Goal: Task Accomplishment & Management: Complete application form

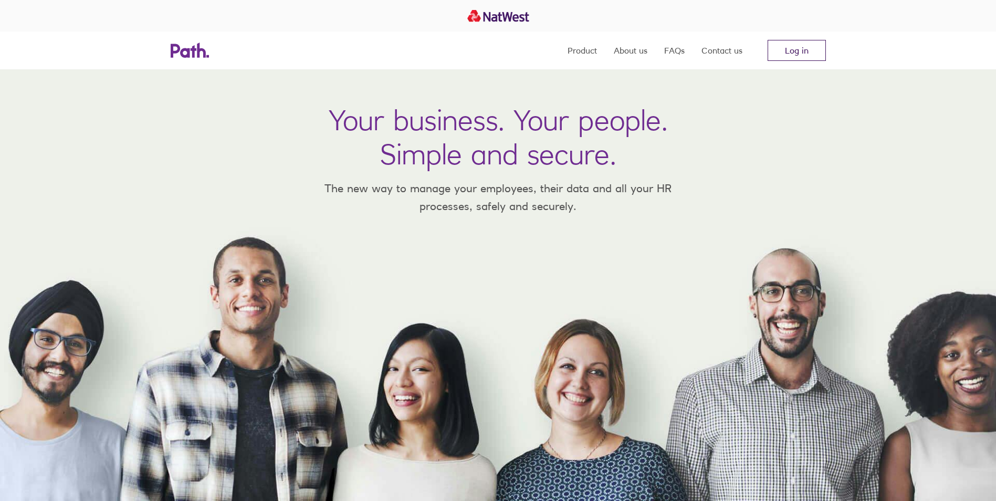
click at [808, 57] on link "Log in" at bounding box center [796, 50] width 58 height 21
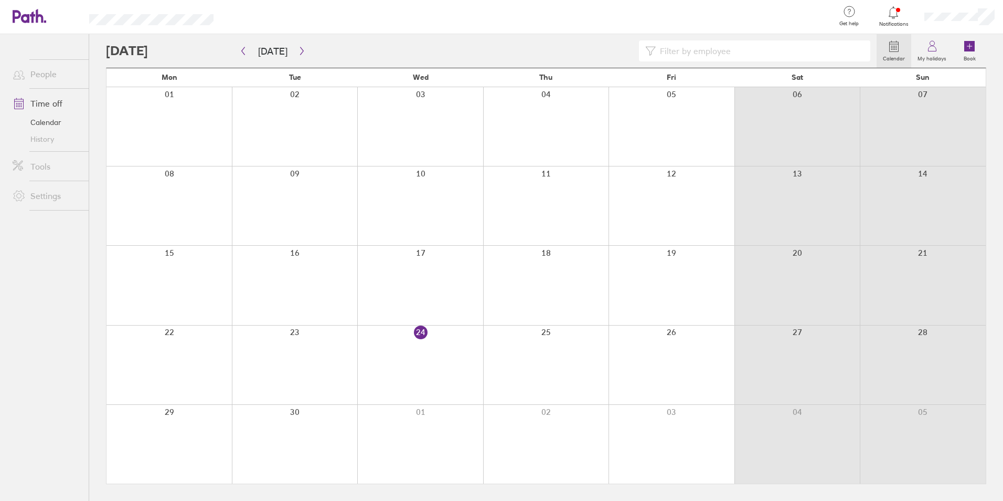
click at [552, 425] on div at bounding box center [546, 444] width 126 height 79
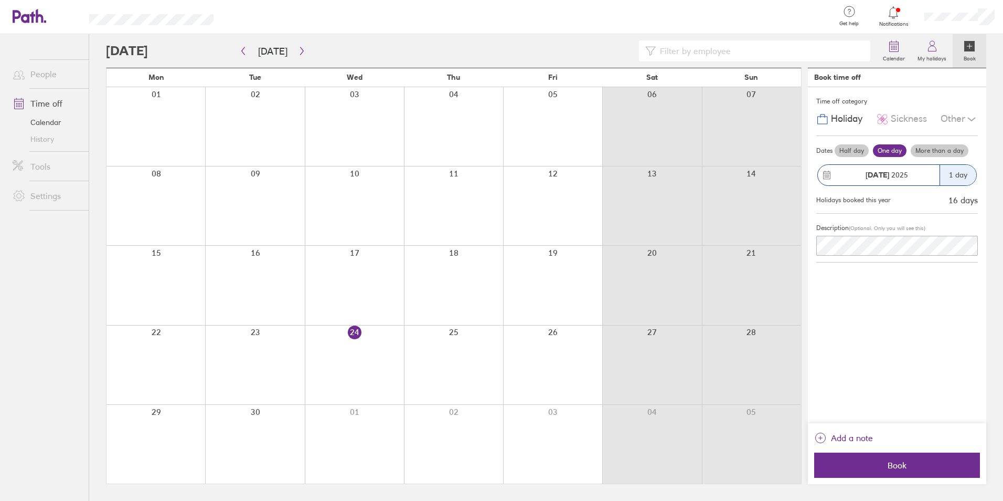
click at [859, 152] on label "Half day" at bounding box center [852, 150] width 34 height 13
click at [0, 0] on input "Half day" at bounding box center [0, 0] width 0 height 0
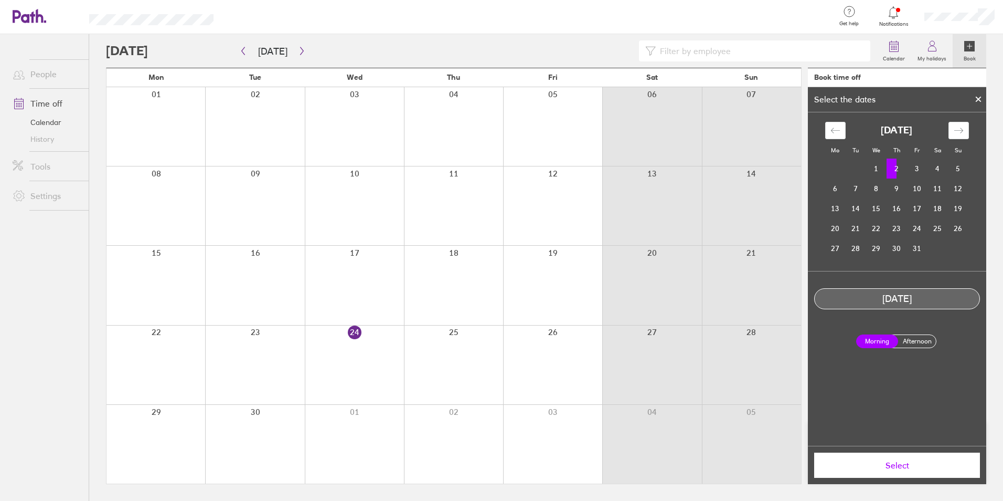
click at [916, 342] on label "Afternoon" at bounding box center [917, 341] width 42 height 13
click at [0, 0] on input "Afternoon" at bounding box center [0, 0] width 0 height 0
click at [905, 459] on button "Select" at bounding box center [897, 464] width 166 height 25
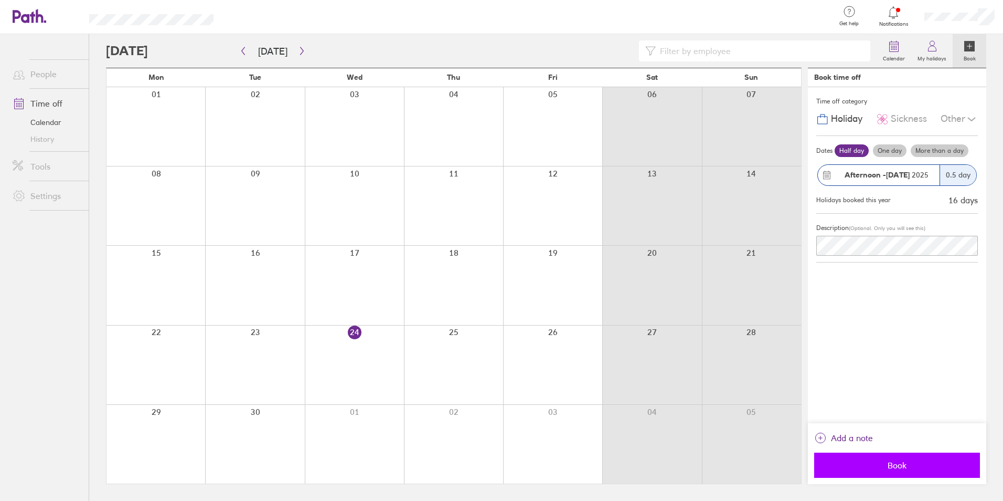
click at [903, 462] on span "Book" at bounding box center [897, 464] width 151 height 9
